Goal: Find specific page/section: Find specific page/section

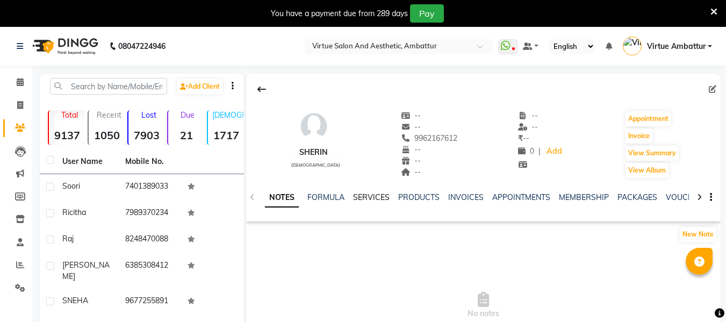
click at [378, 192] on link "SERVICES" at bounding box center [371, 197] width 37 height 10
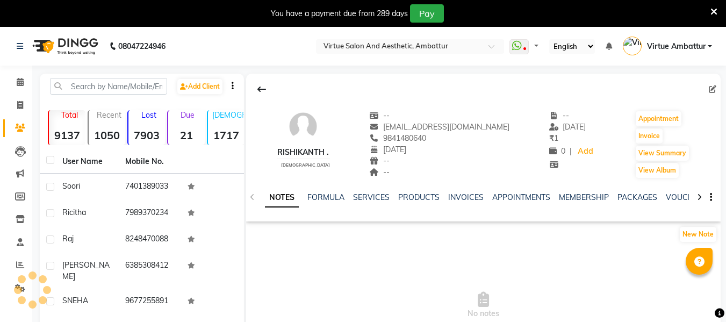
select select "en"
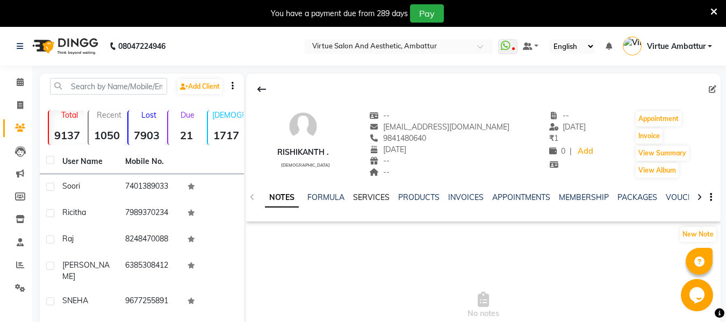
click at [378, 194] on link "SERVICES" at bounding box center [371, 197] width 37 height 10
